Goal: Task Accomplishment & Management: Manage account settings

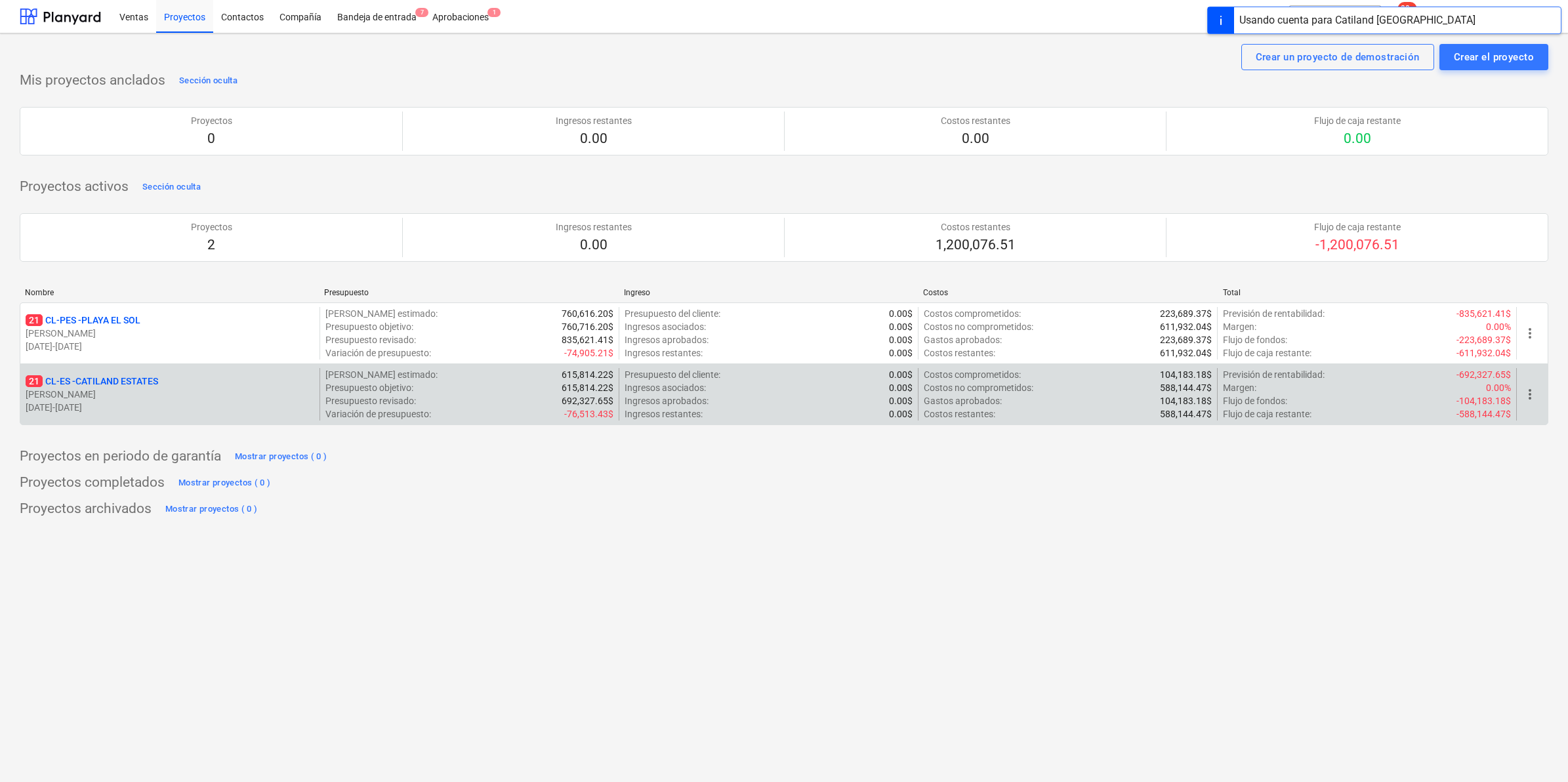
click at [88, 383] on p "21 CL-ES - CATILAND ESTATES" at bounding box center [91, 381] width 133 height 13
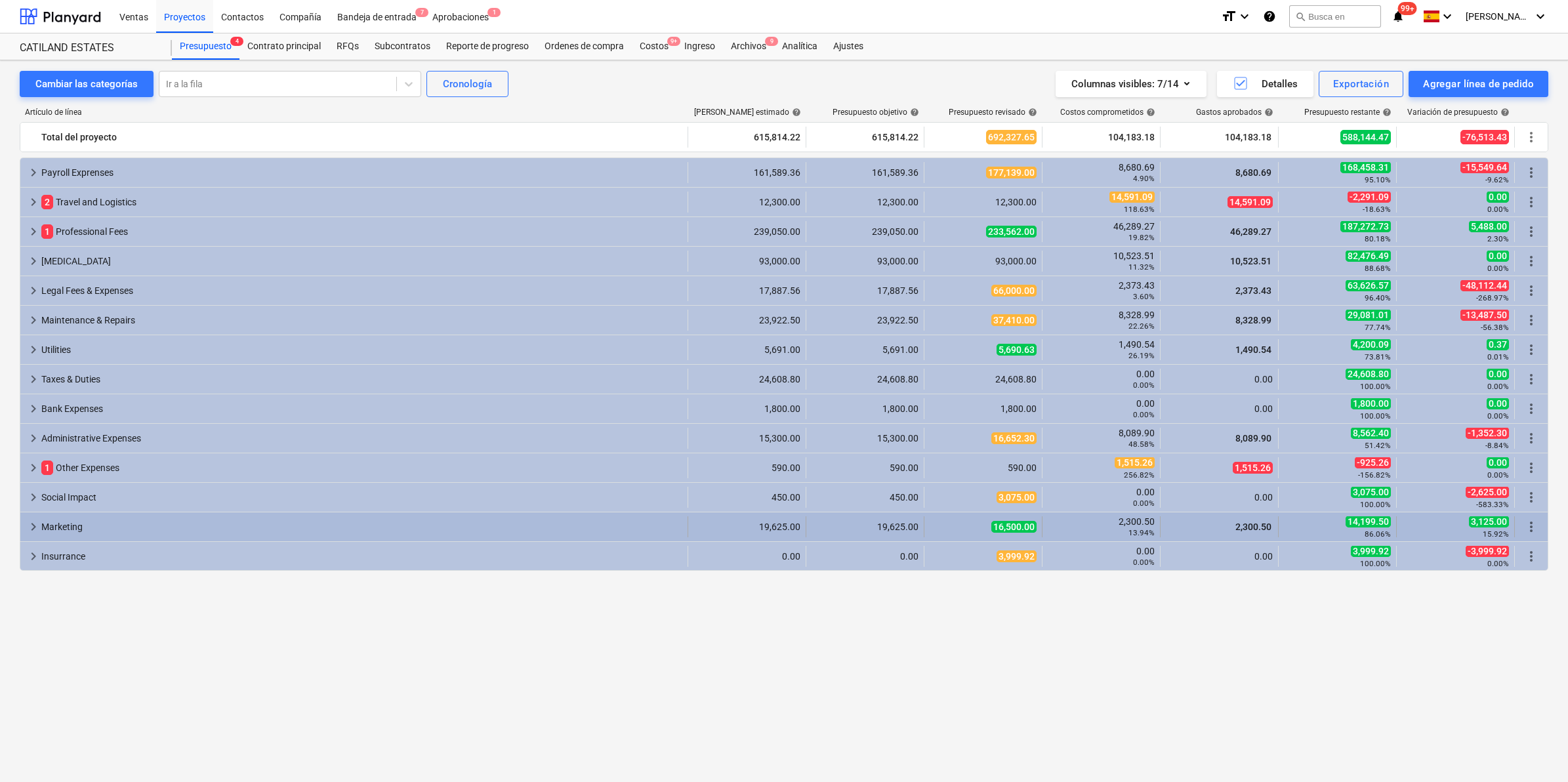
click at [46, 527] on div "Marketing" at bounding box center [362, 527] width 641 height 21
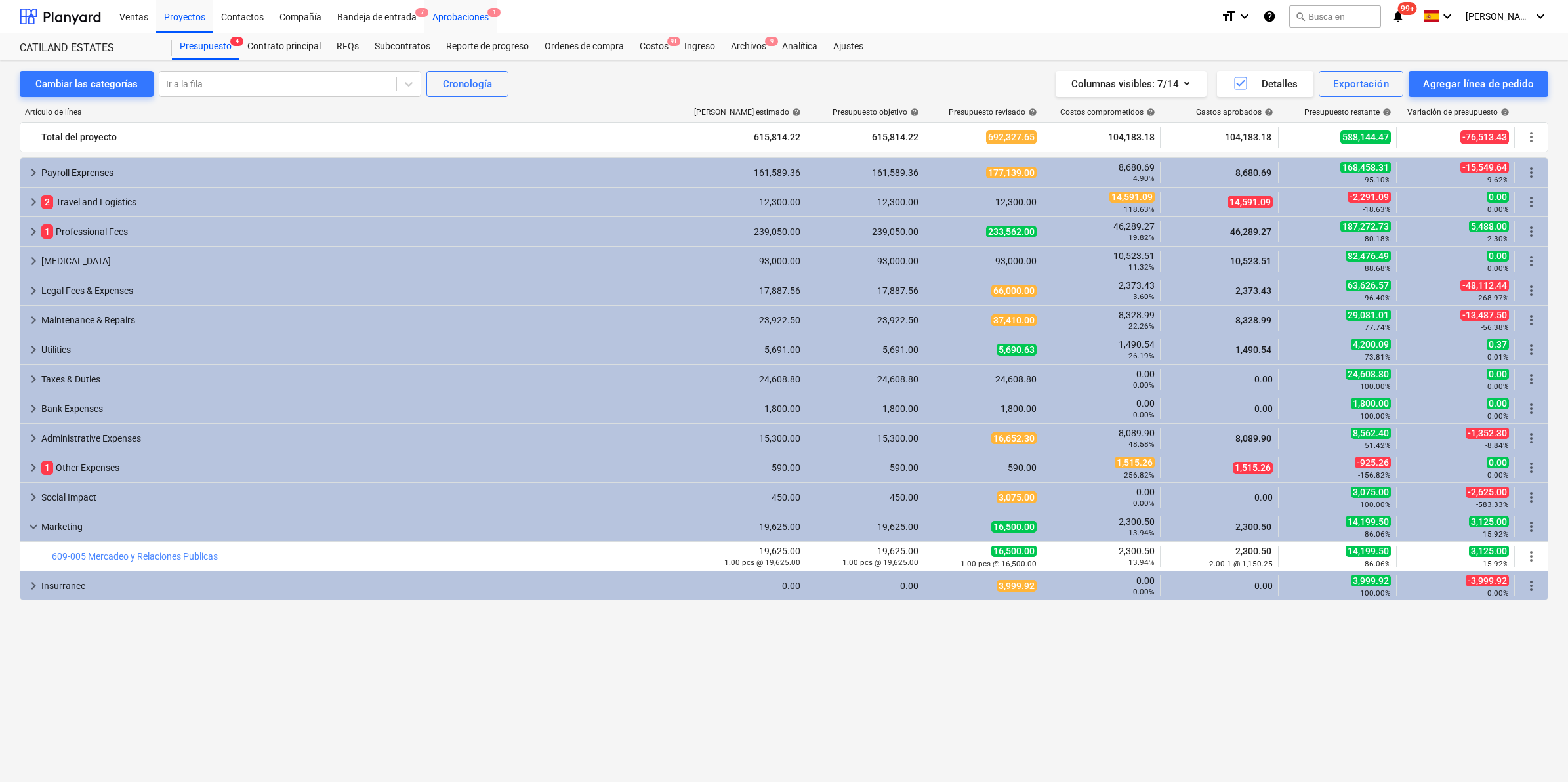
click at [453, 18] on div "Aprobaciones 1" at bounding box center [461, 16] width 72 height 34
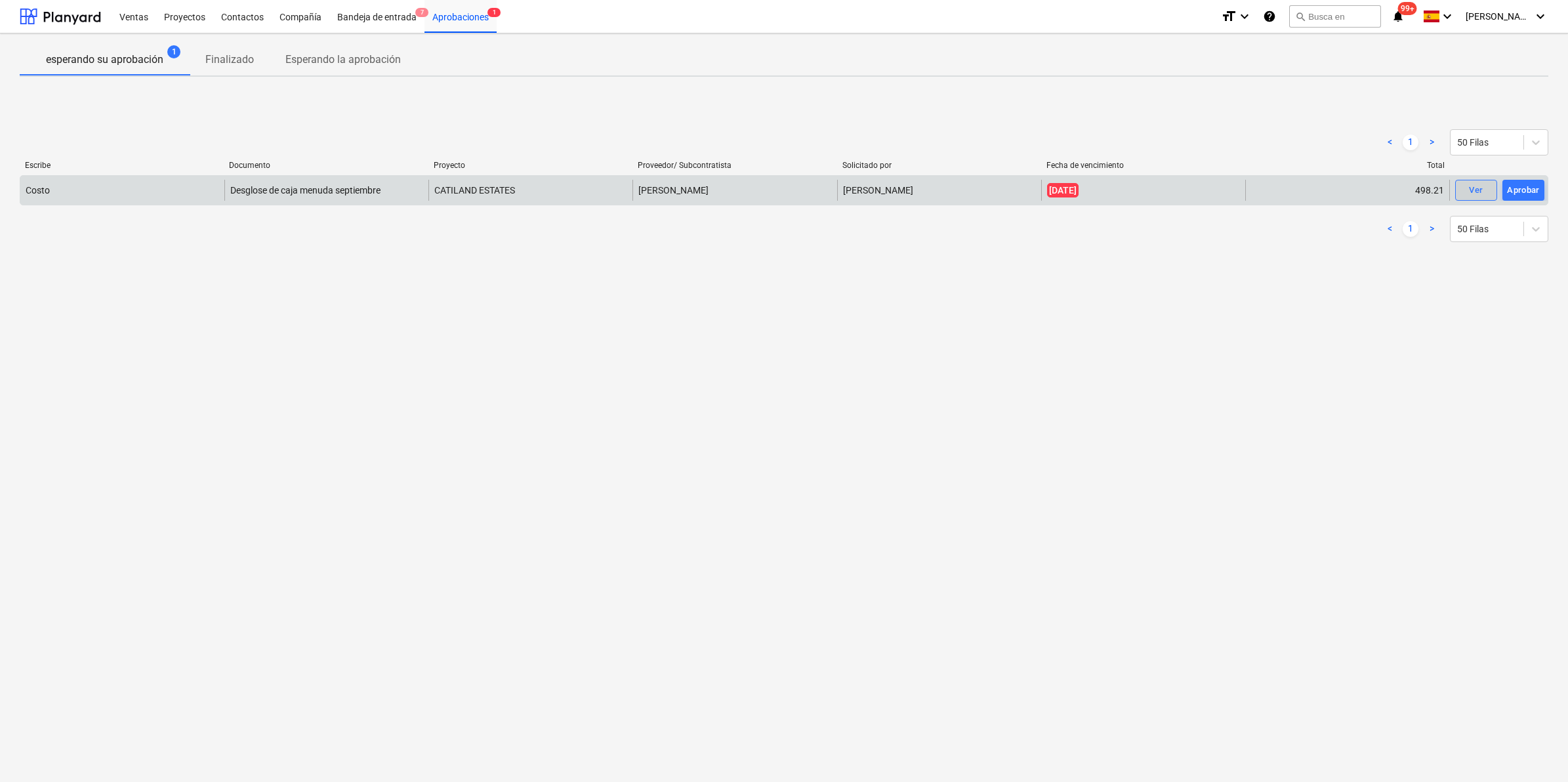
click at [1484, 192] on span "Ver" at bounding box center [1476, 190] width 29 height 15
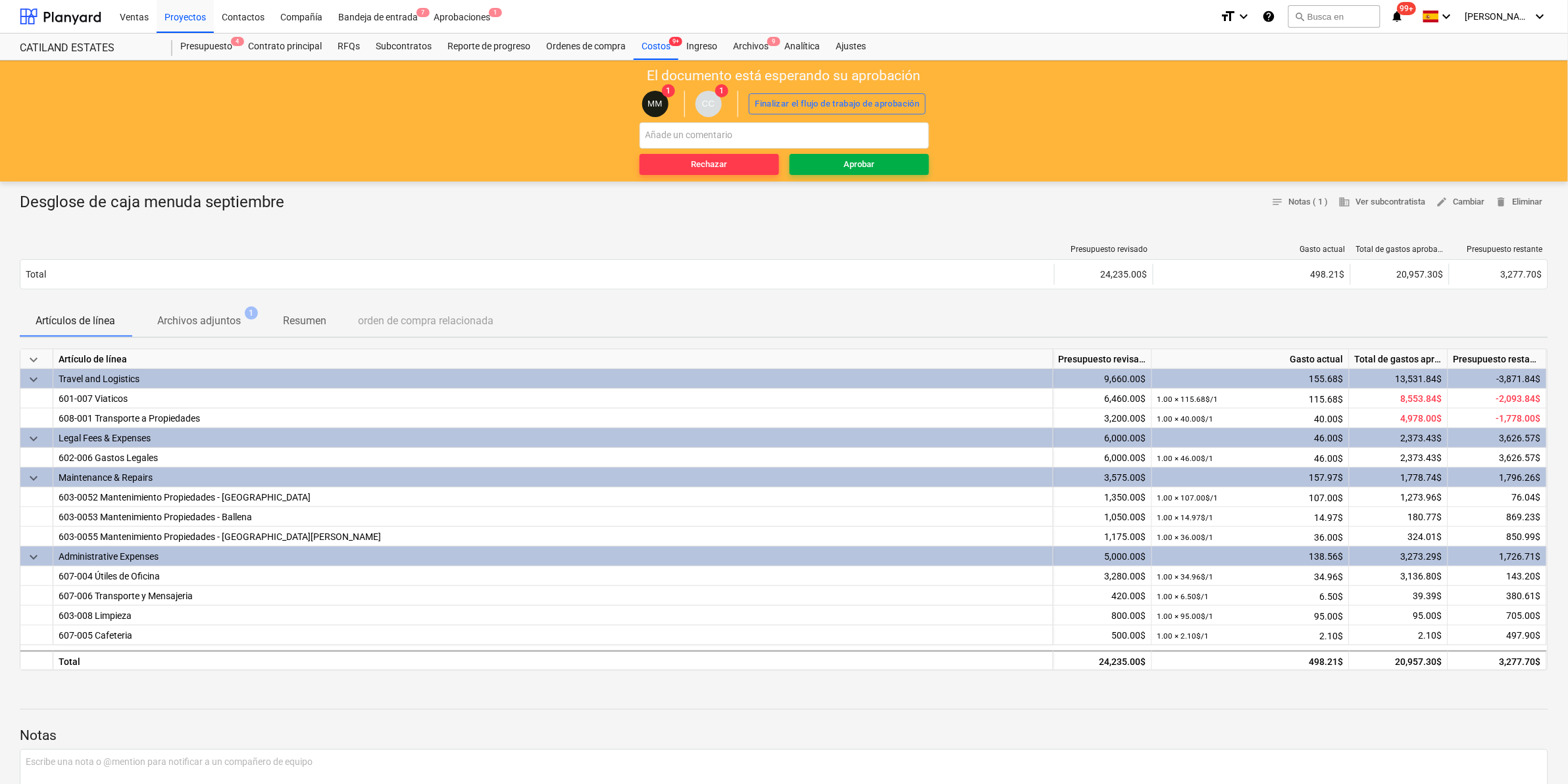
click at [875, 168] on span "Aprobar" at bounding box center [860, 164] width 129 height 15
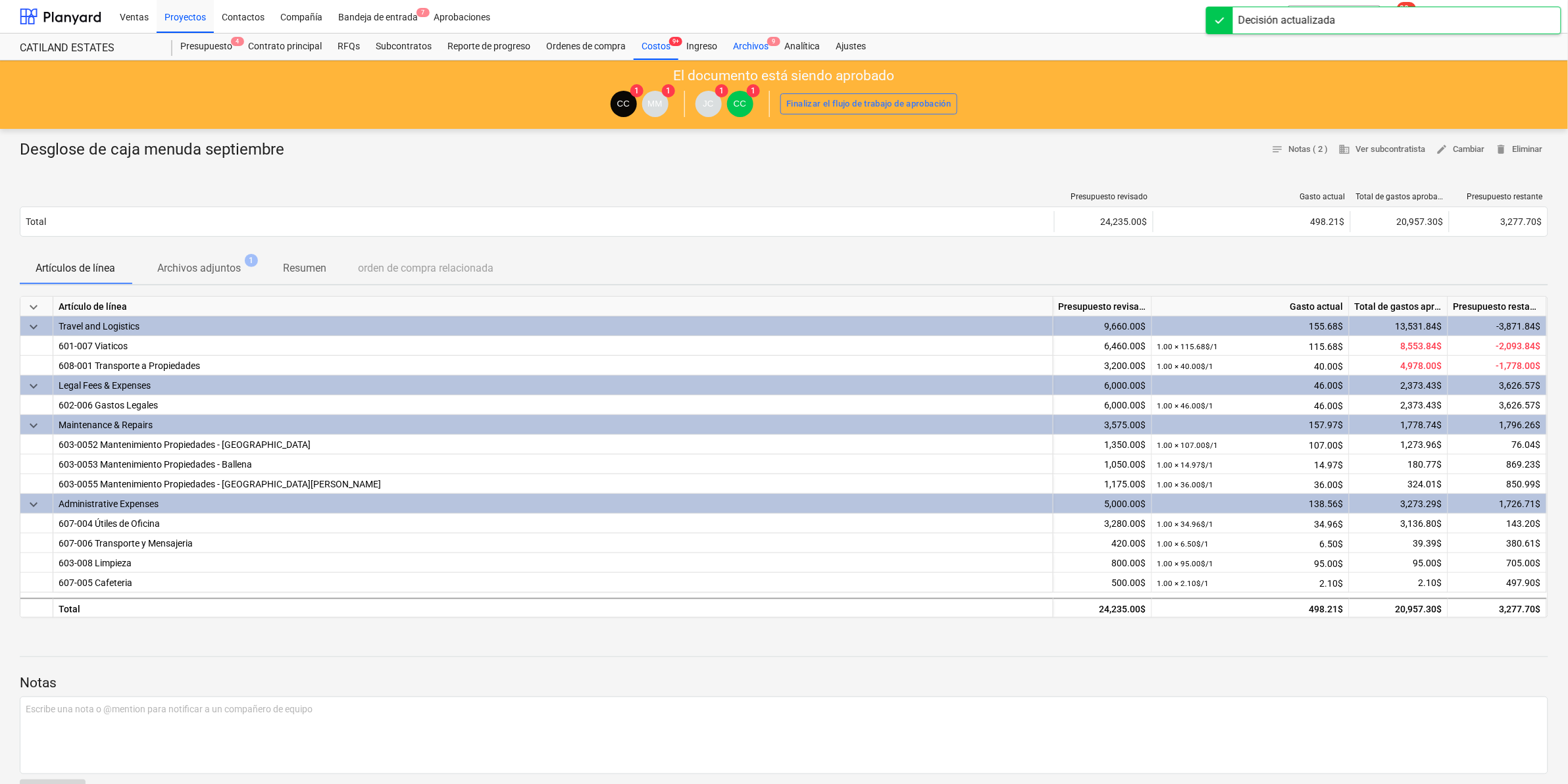
click at [751, 50] on div "Archivos 9" at bounding box center [751, 47] width 51 height 26
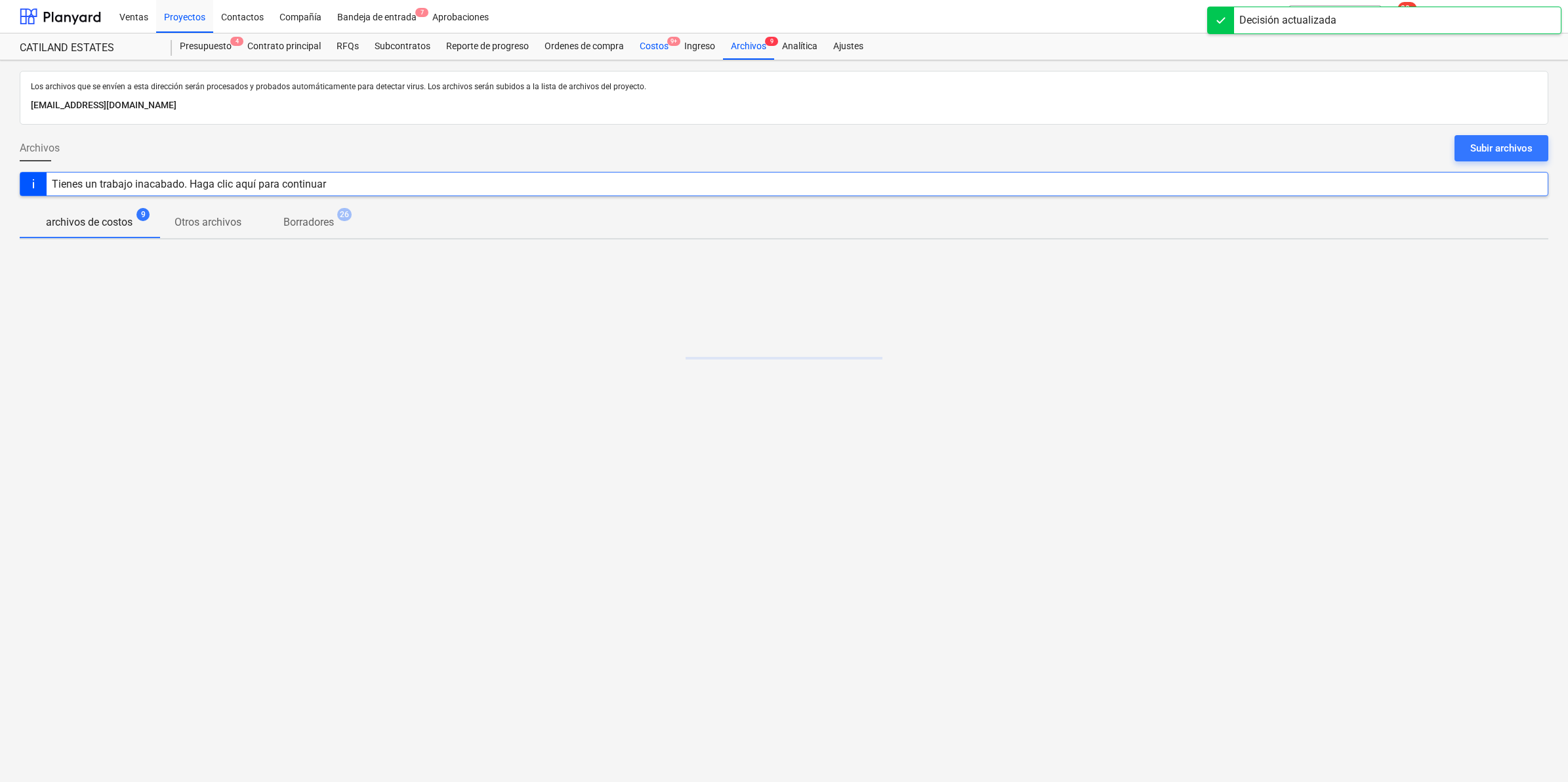
click at [645, 44] on div "Costos 9+" at bounding box center [654, 46] width 45 height 26
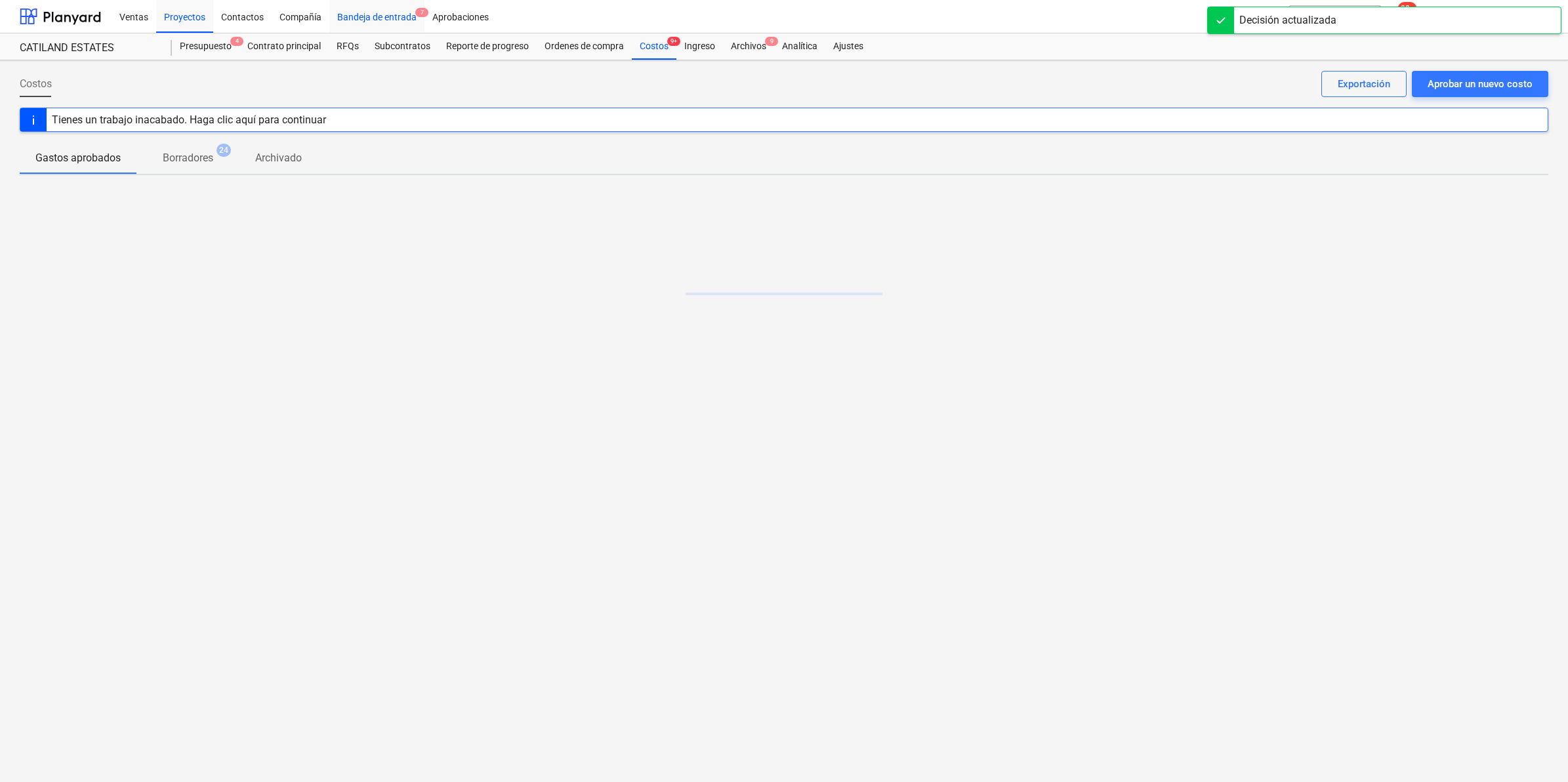
click at [372, 15] on div "Bandeja de entrada 7" at bounding box center [377, 16] width 95 height 34
